Goal: Task Accomplishment & Management: Use online tool/utility

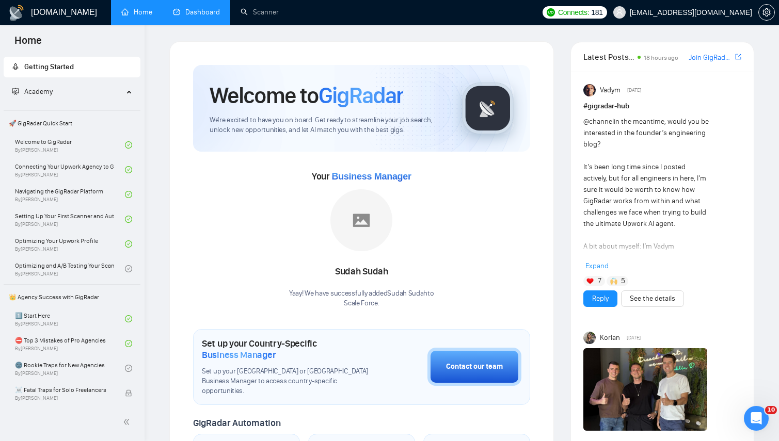
click at [214, 17] on link "Dashboard" at bounding box center [196, 12] width 47 height 9
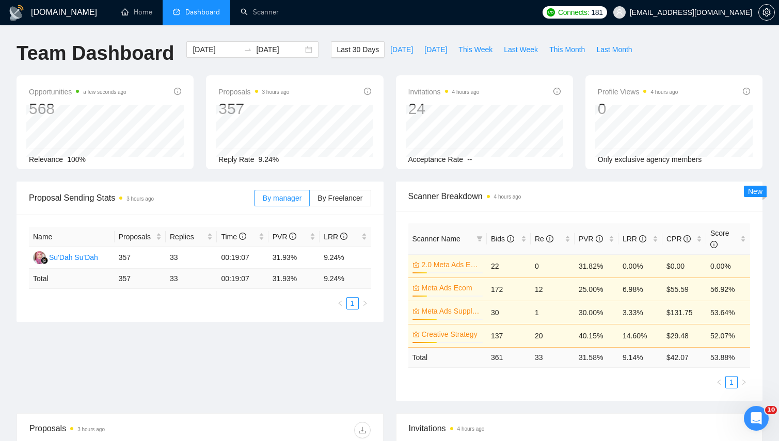
scroll to position [22, 0]
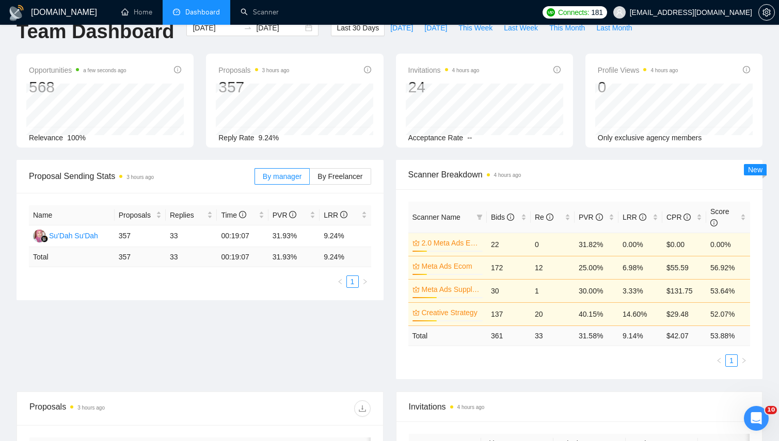
click at [628, 339] on td "9.14 %" at bounding box center [641, 336] width 44 height 20
click at [613, 357] on ul "1" at bounding box center [579, 361] width 342 height 12
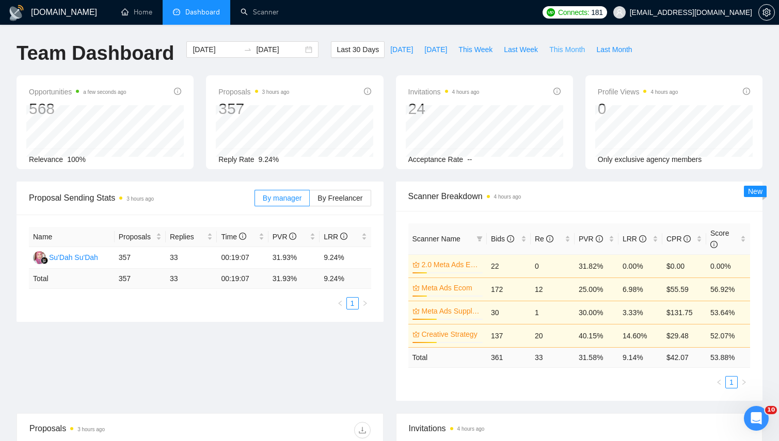
click at [564, 53] on span "This Month" at bounding box center [567, 49] width 36 height 11
type input "[DATE]"
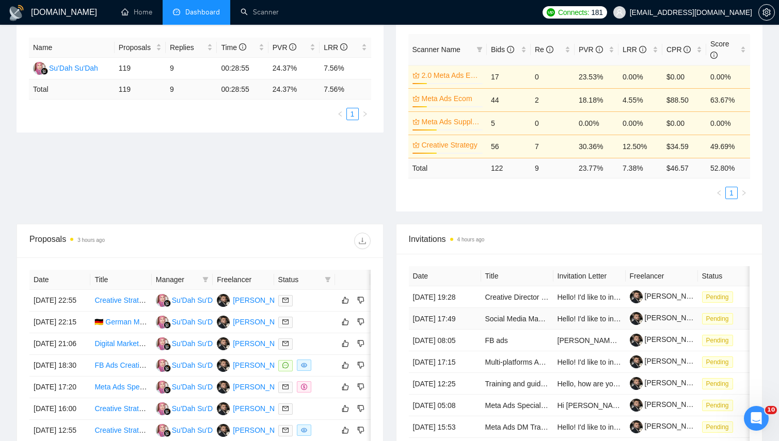
scroll to position [199, 0]
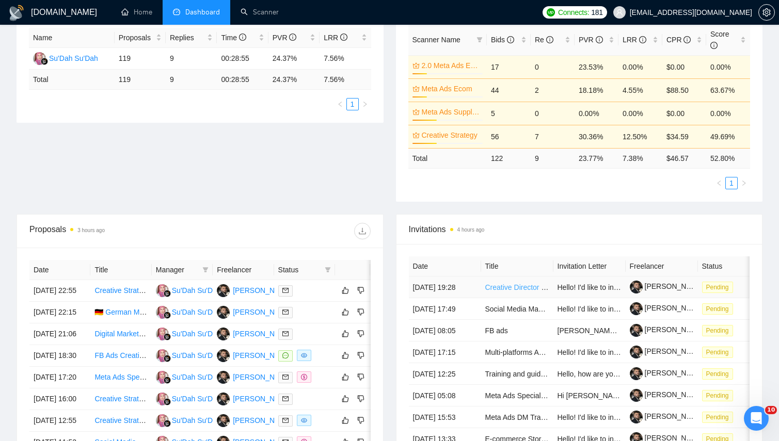
click at [523, 292] on link "Creative Director Brand Strategist for DTC Brand - Scale Shopify Ecom" at bounding box center [599, 287] width 228 height 8
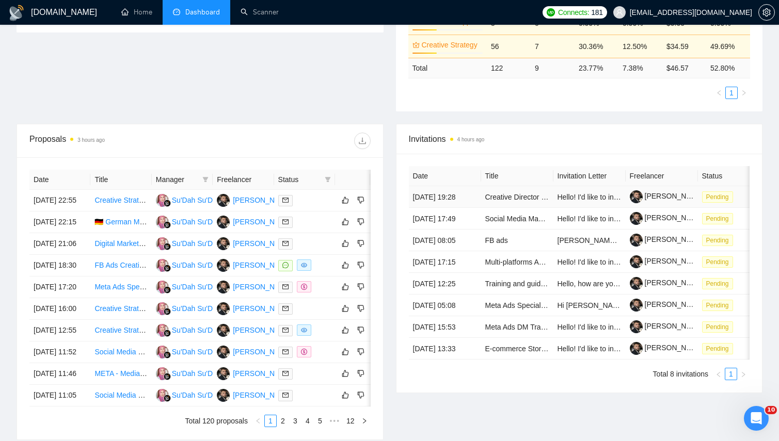
click at [512, 195] on td "Creative Director Brand Strategist for DTC Brand - Scale Shopify Ecom" at bounding box center [517, 197] width 72 height 22
click at [518, 188] on td "Creative Director Brand Strategist for DTC Brand - Scale Shopify Ecom" at bounding box center [517, 197] width 72 height 22
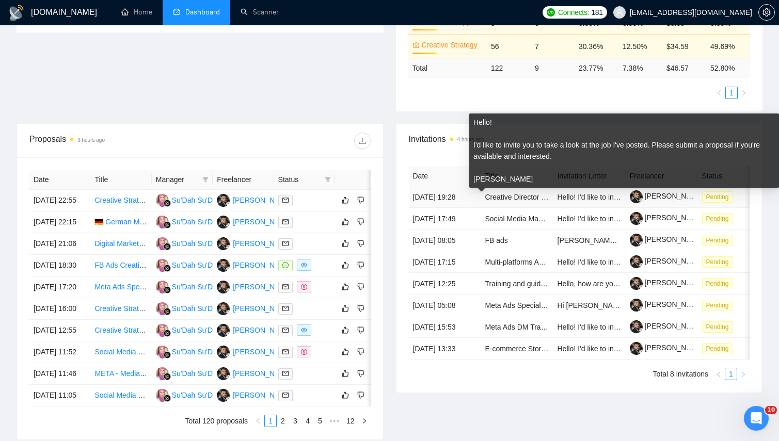
click at [581, 201] on span "Hello! I'd like to invite you to take a look at the job I've posted. Please sub…" at bounding box center [782, 197] width 449 height 8
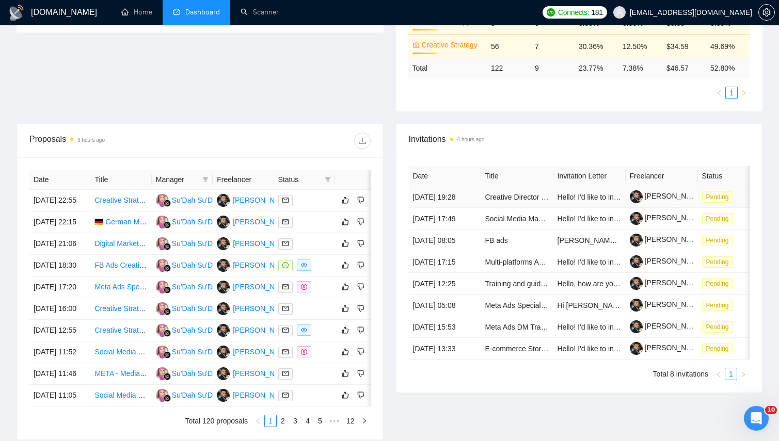
click at [494, 207] on td "Creative Director Brand Strategist for DTC Brand - Scale Shopify Ecom" at bounding box center [517, 197] width 72 height 22
click at [499, 201] on link "Creative Director Brand Strategist for DTC Brand - Scale Shopify Ecom" at bounding box center [599, 197] width 228 height 8
click at [255, 8] on link "Scanner" at bounding box center [260, 12] width 38 height 9
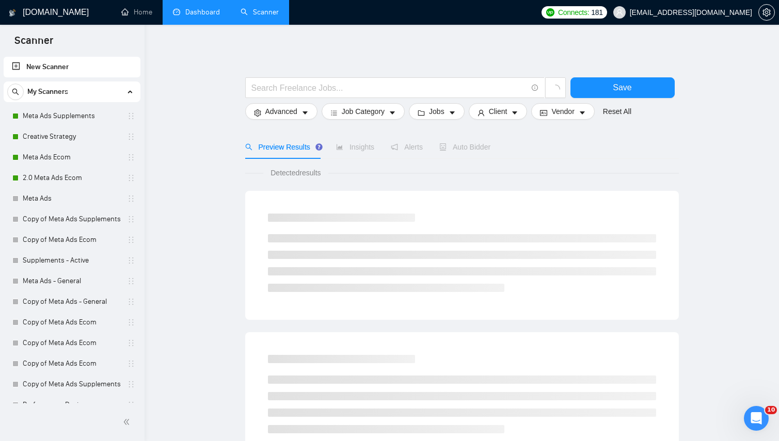
click at [194, 8] on link "Dashboard" at bounding box center [196, 12] width 47 height 9
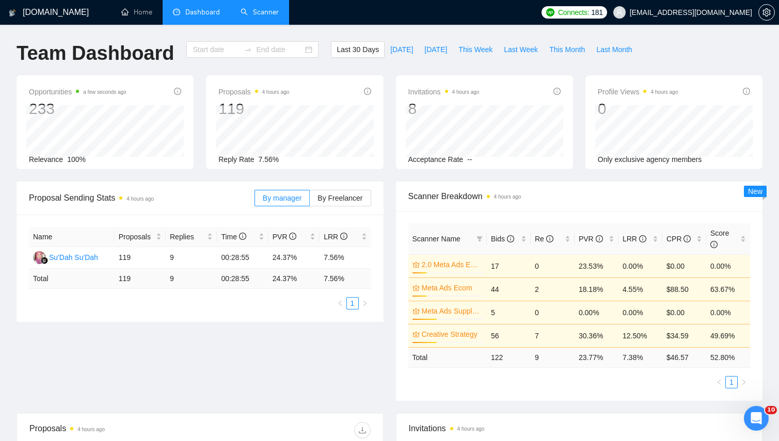
type input "[DATE]"
click at [629, 47] on span "Last Month" at bounding box center [614, 49] width 36 height 11
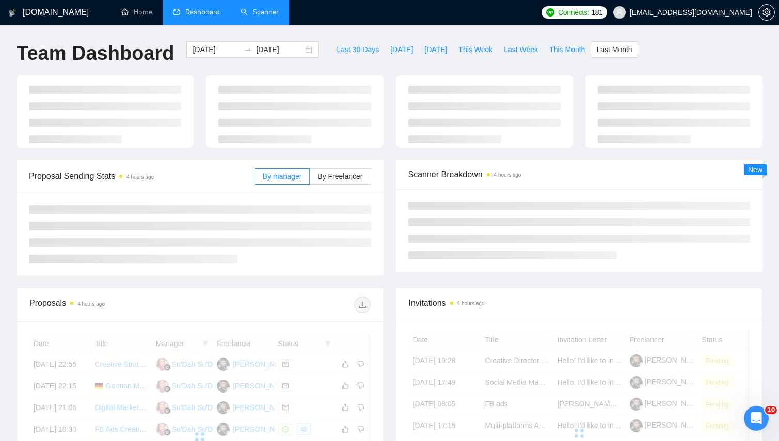
type input "[DATE]"
click at [581, 49] on span "This Month" at bounding box center [567, 49] width 36 height 11
type input "[DATE]"
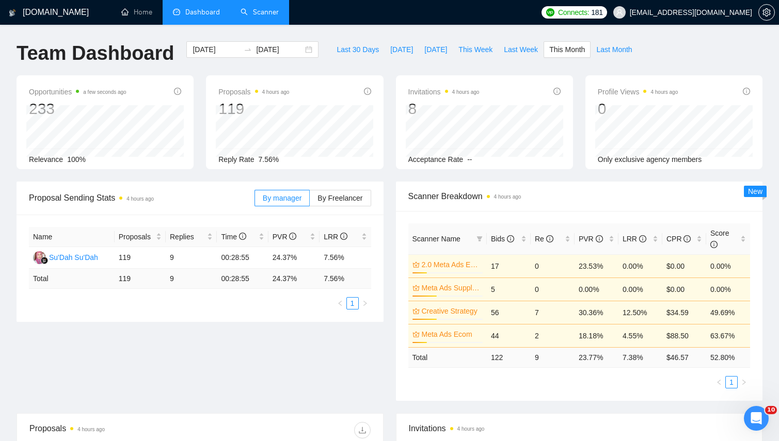
click at [271, 17] on link "Scanner" at bounding box center [260, 12] width 38 height 9
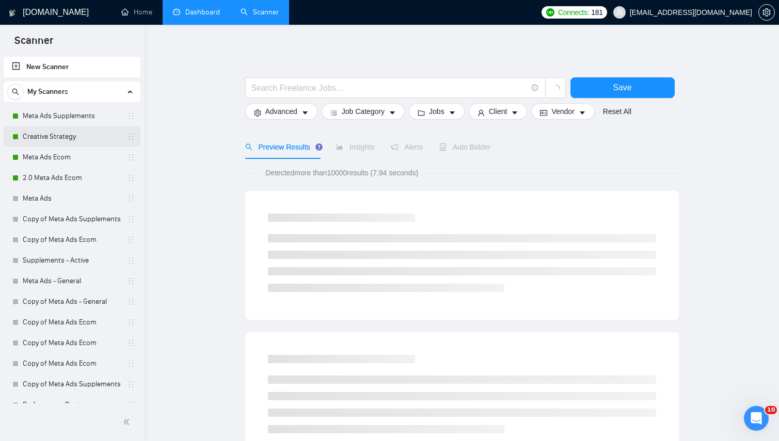
click at [70, 139] on link "Creative Strategy" at bounding box center [72, 137] width 98 height 21
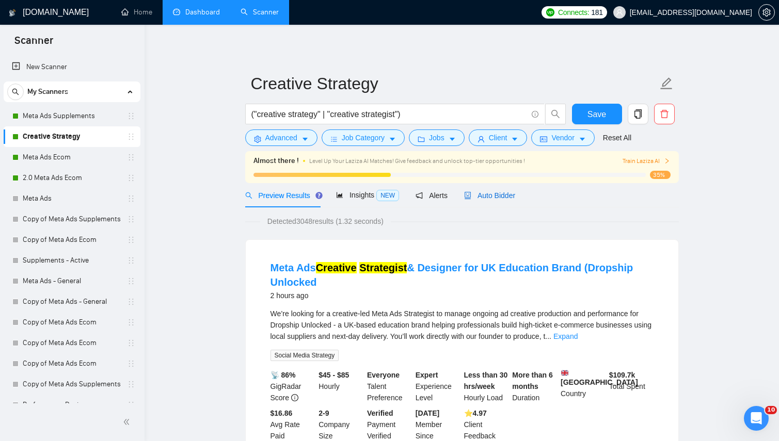
click at [471, 192] on icon "robot" at bounding box center [468, 195] width 6 height 7
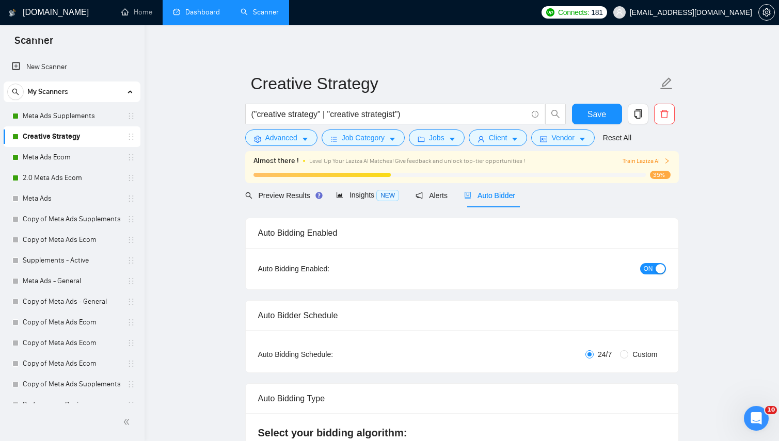
radio input "false"
radio input "true"
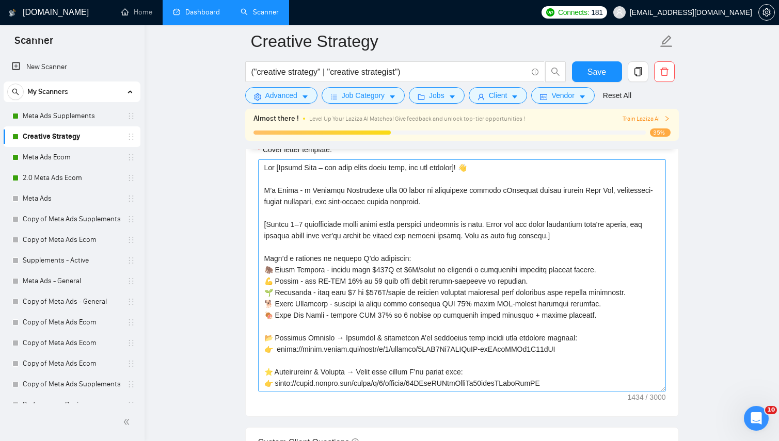
scroll to position [1295, 0]
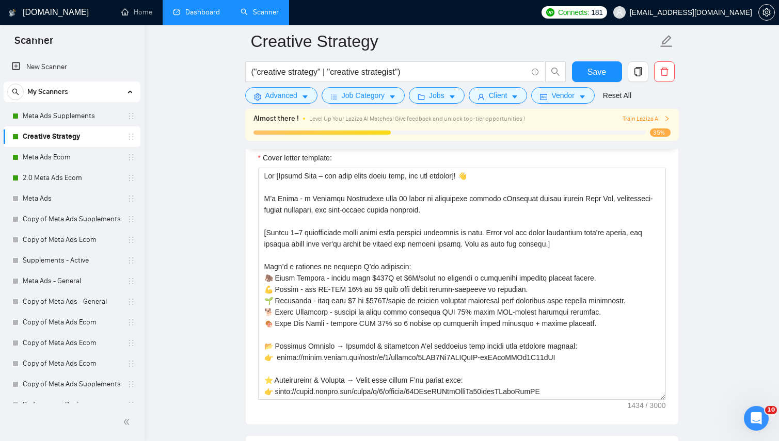
click at [36, 7] on h1 "[DOMAIN_NAME]" at bounding box center [56, 12] width 66 height 25
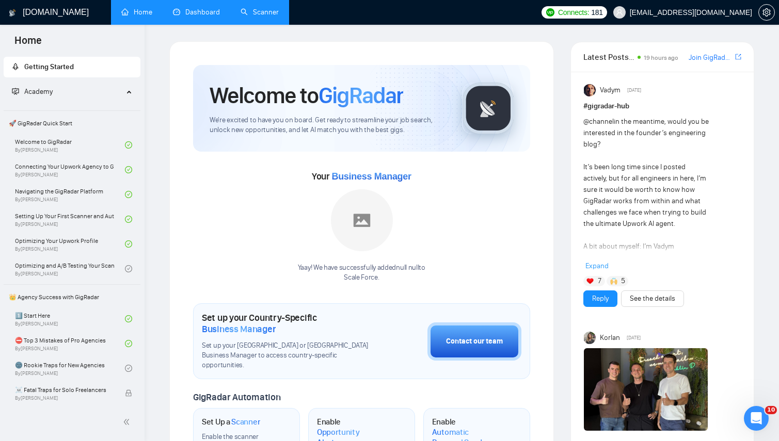
click at [191, 17] on link "Dashboard" at bounding box center [196, 12] width 47 height 9
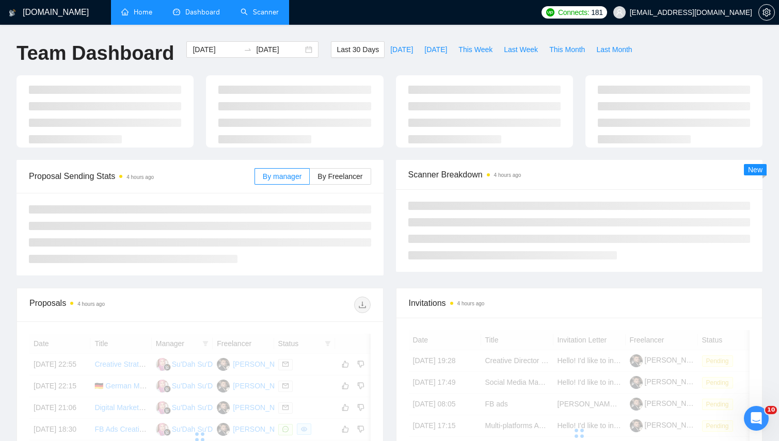
click at [139, 11] on link "Home" at bounding box center [136, 12] width 31 height 9
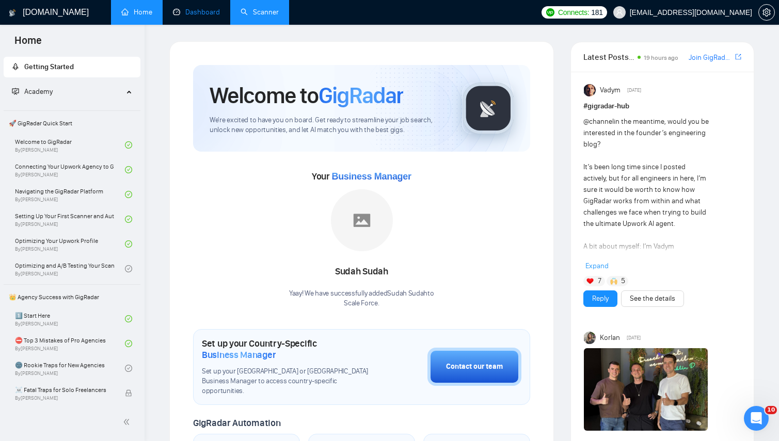
click at [194, 12] on link "Dashboard" at bounding box center [196, 12] width 47 height 9
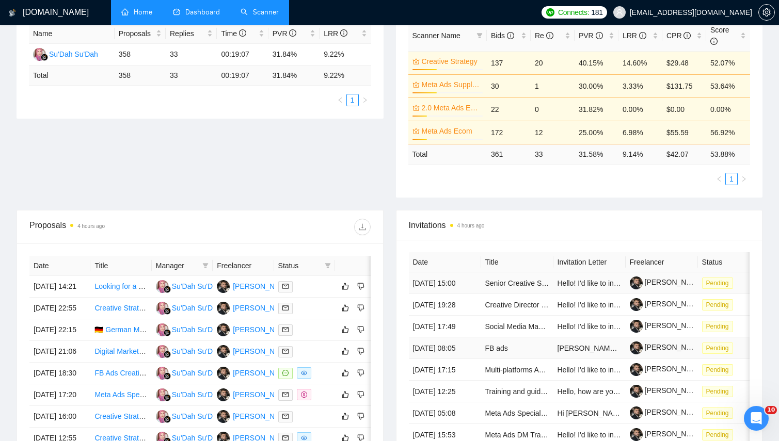
scroll to position [207, 0]
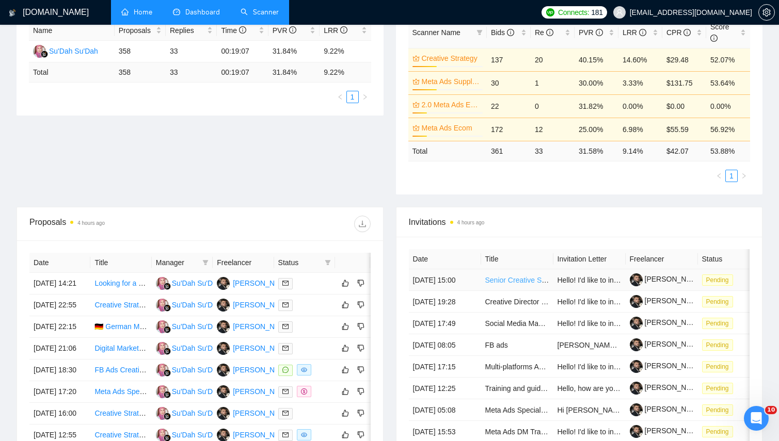
click at [507, 282] on link "Senior Creative Strategist (E-commerce) – $3K–$5K/month, Long-Term Role" at bounding box center [607, 280] width 245 height 8
